Goal: Information Seeking & Learning: Learn about a topic

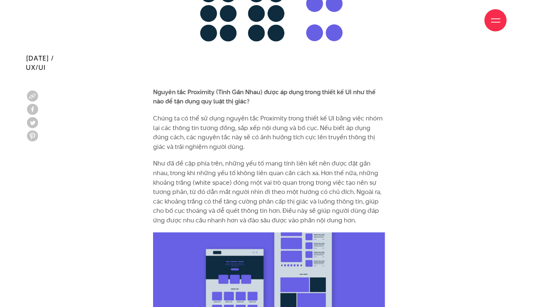
scroll to position [2412, 0]
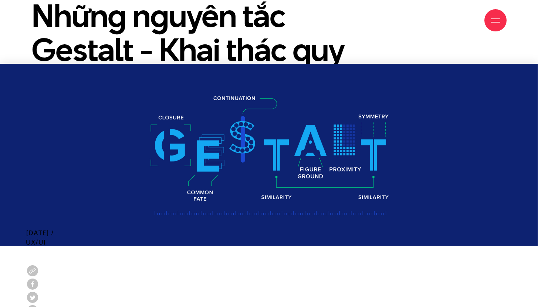
scroll to position [462, 0]
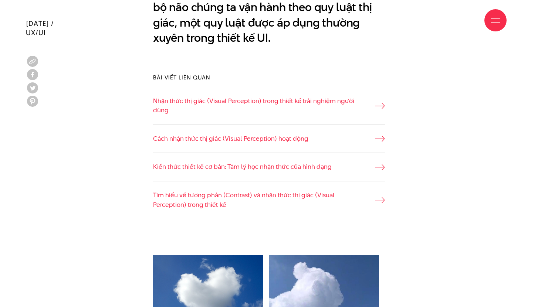
scroll to position [615, 0]
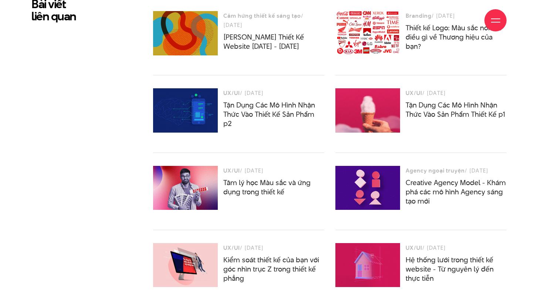
scroll to position [5620, 0]
